Goal: Complete application form: Complete application form

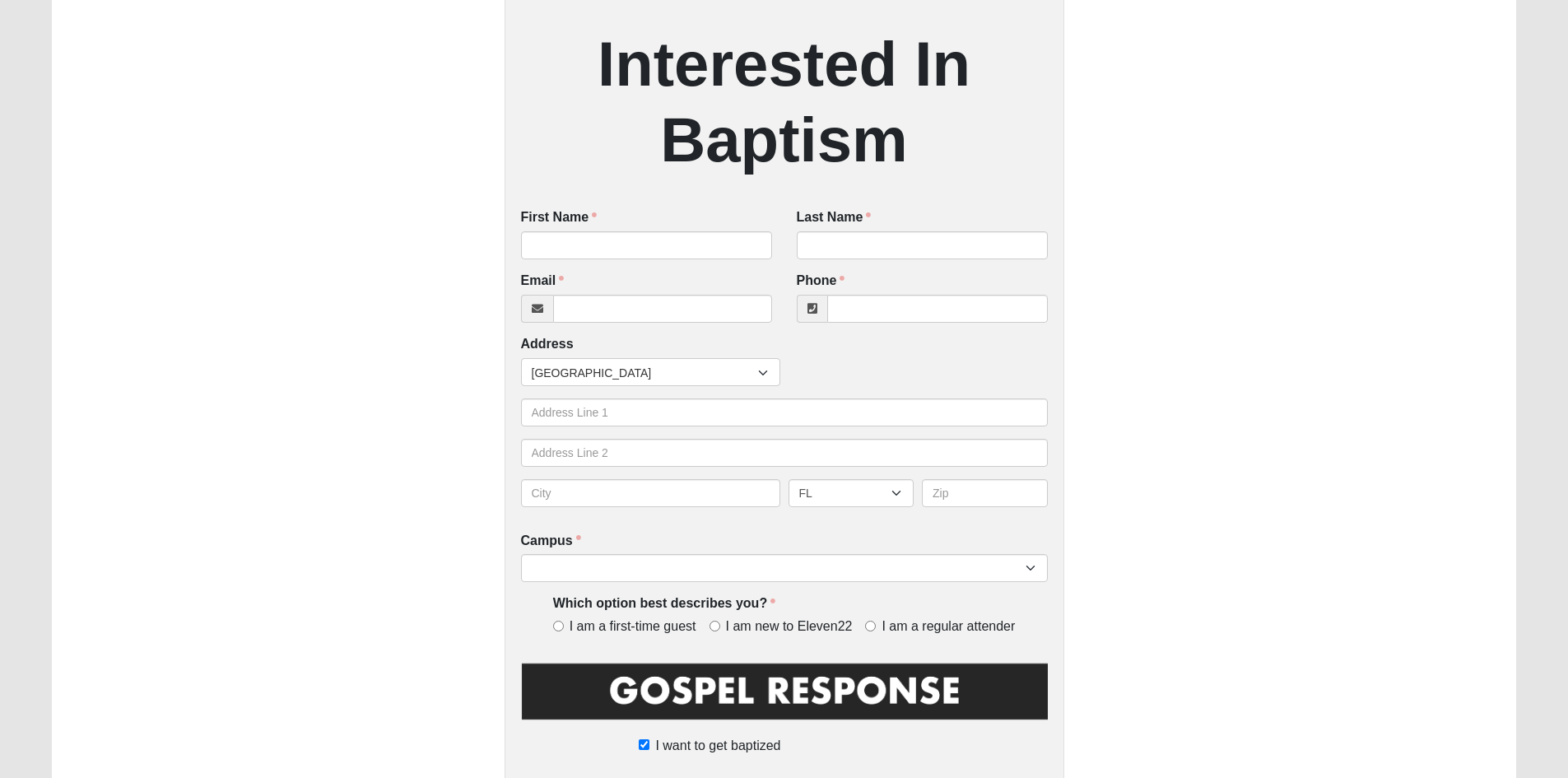
scroll to position [329, 0]
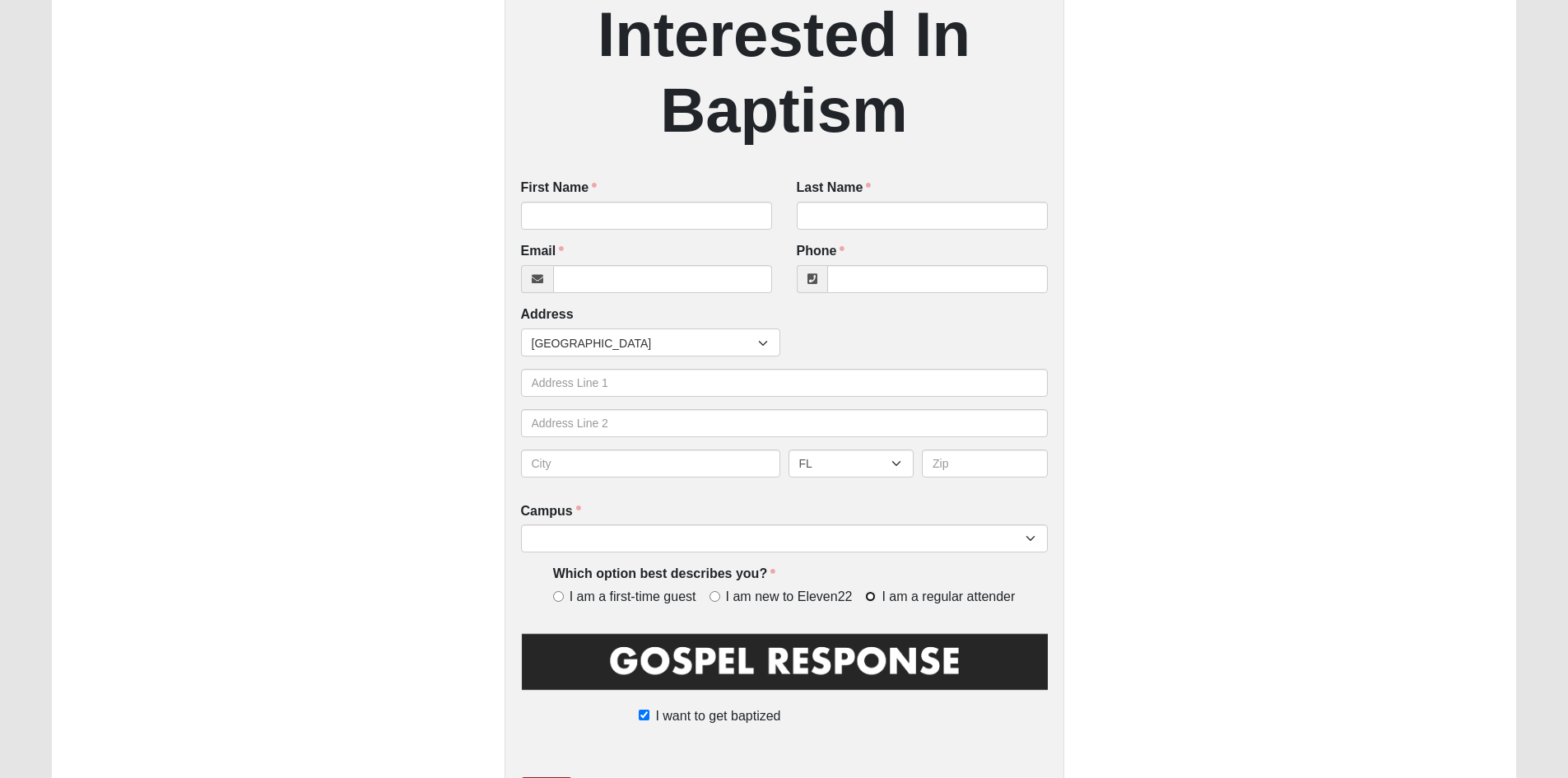
click at [874, 594] on input "I am a regular attender" at bounding box center [871, 597] width 11 height 11
radio input "true"
click at [738, 545] on select "[GEOGRAPHIC_DATA] [GEOGRAPHIC_DATA] (Coming Soon) Eleven22 Online [PERSON_NAME]…" at bounding box center [784, 539] width 527 height 28
select select "16"
click at [521, 526] on select "[GEOGRAPHIC_DATA] [GEOGRAPHIC_DATA] (Coming Soon) Eleven22 Online [PERSON_NAME]…" at bounding box center [784, 539] width 527 height 28
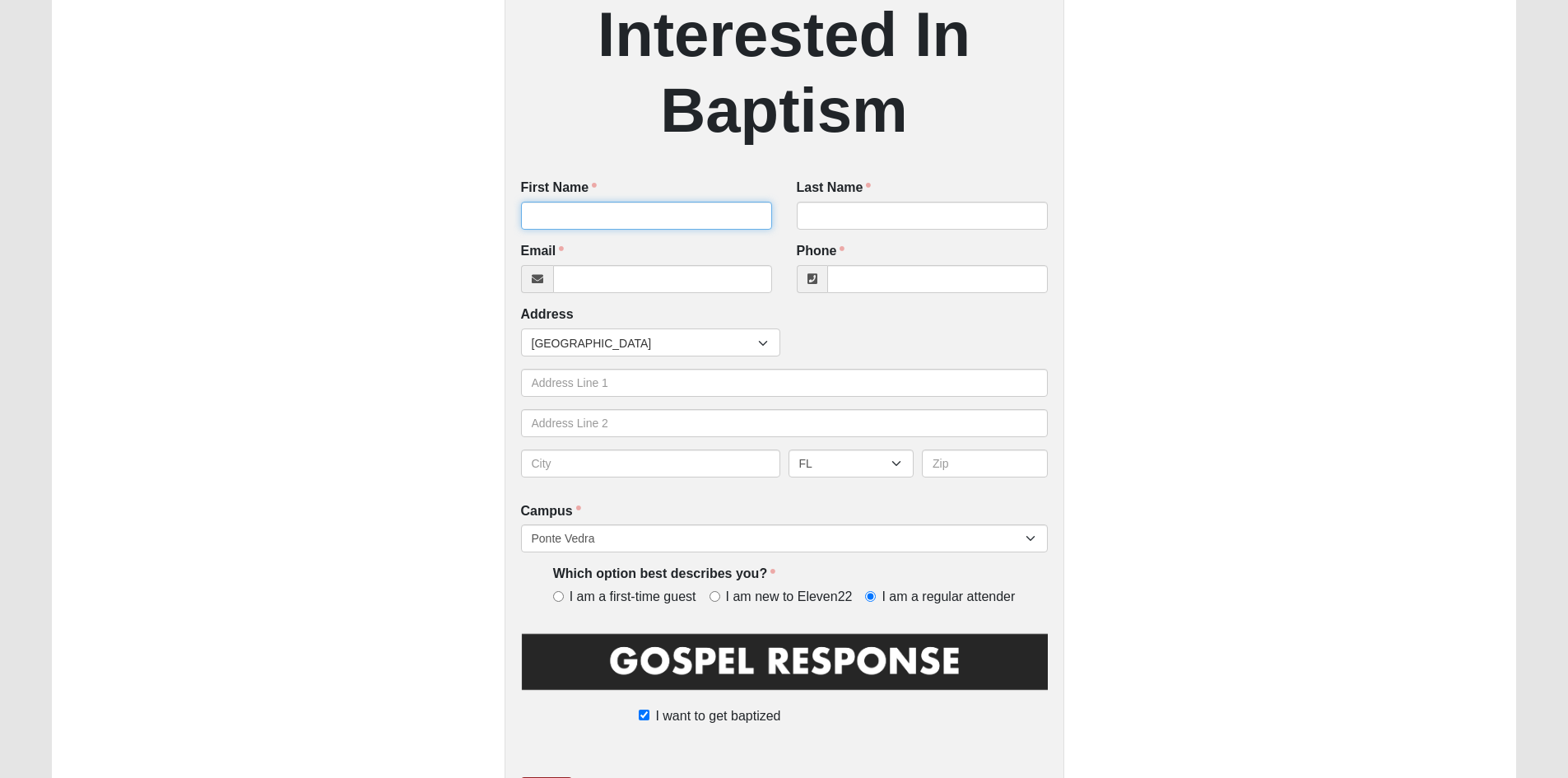
click at [578, 214] on input "First Name" at bounding box center [647, 216] width 251 height 28
type input "[PERSON_NAME]"
type input "Reason"
type input "jreason"
